Goal: Find contact information: Find contact information

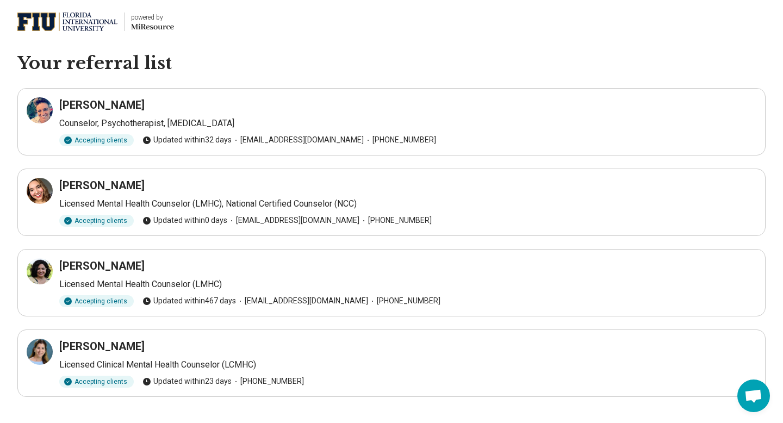
click at [84, 190] on h3 "[PERSON_NAME]" at bounding box center [101, 185] width 85 height 15
click at [43, 190] on icon at bounding box center [39, 190] width 13 height 13
click at [35, 349] on icon at bounding box center [40, 352] width 10 height 10
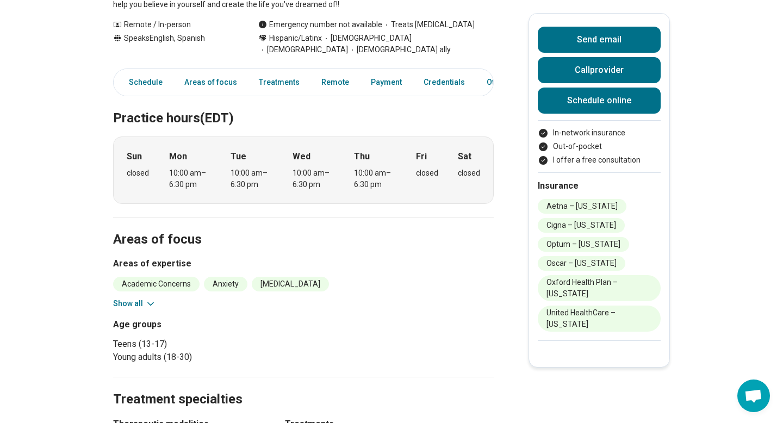
scroll to position [307, 0]
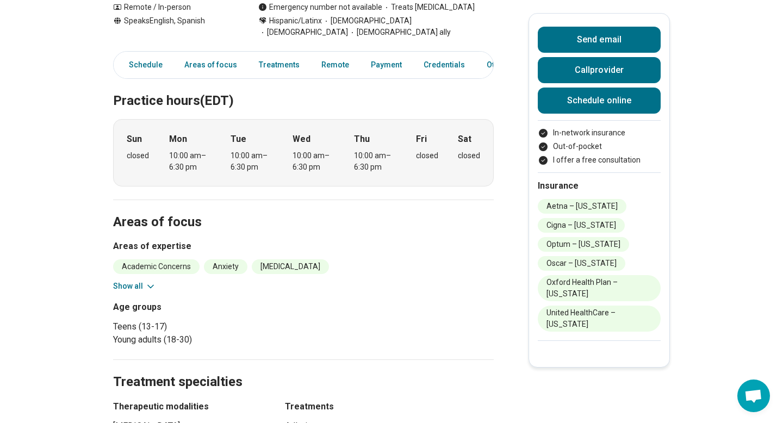
click at [150, 281] on icon at bounding box center [150, 286] width 11 height 11
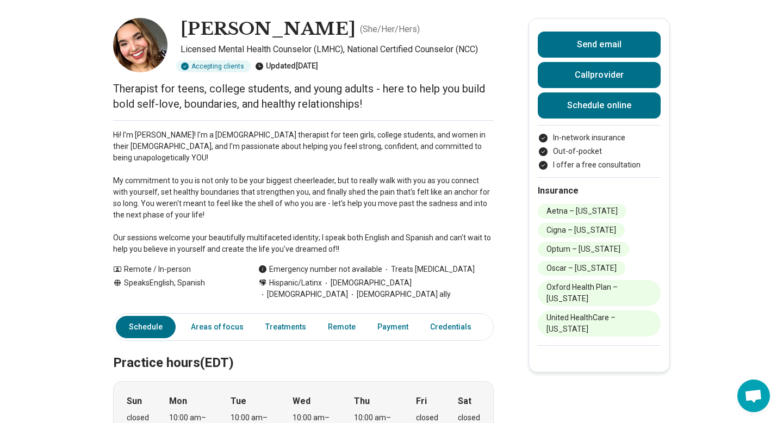
scroll to position [0, 0]
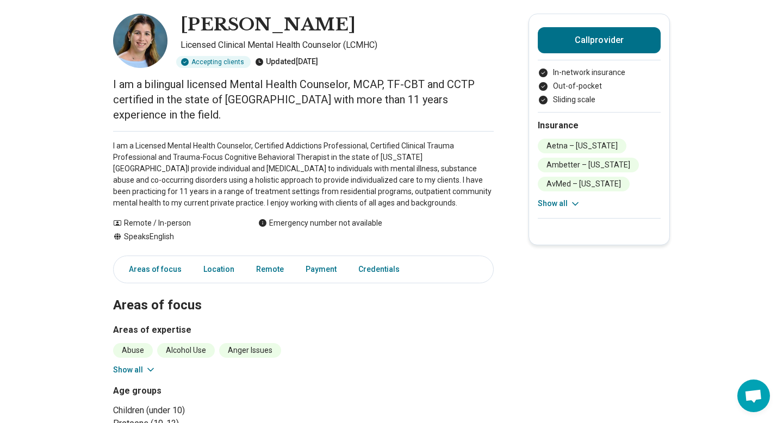
scroll to position [50, 0]
click at [140, 364] on button "Show all" at bounding box center [134, 369] width 43 height 11
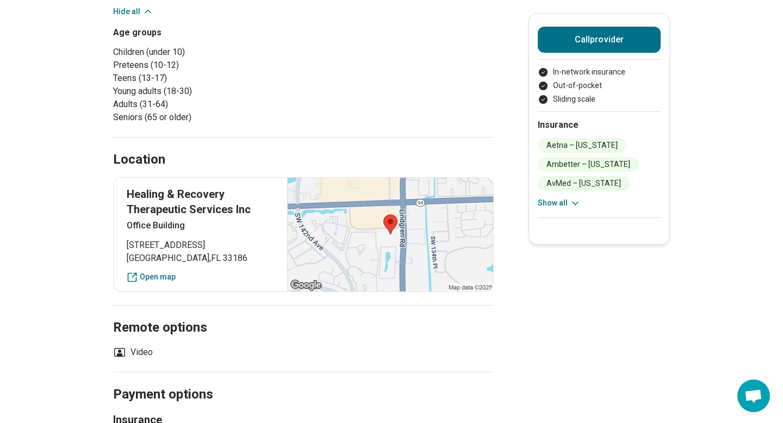
scroll to position [491, 0]
